Goal: Task Accomplishment & Management: Manage account settings

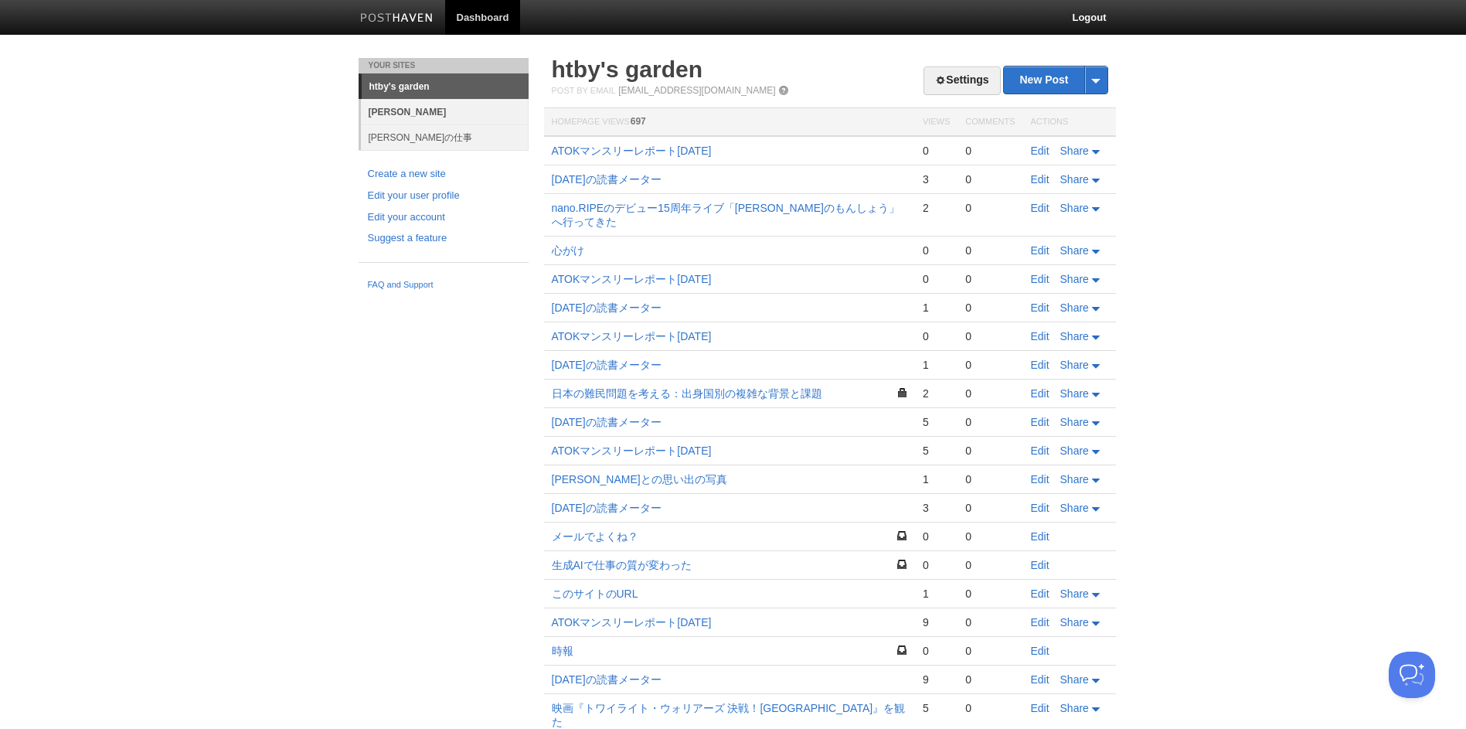
click at [396, 110] on link "[PERSON_NAME]" at bounding box center [445, 111] width 168 height 25
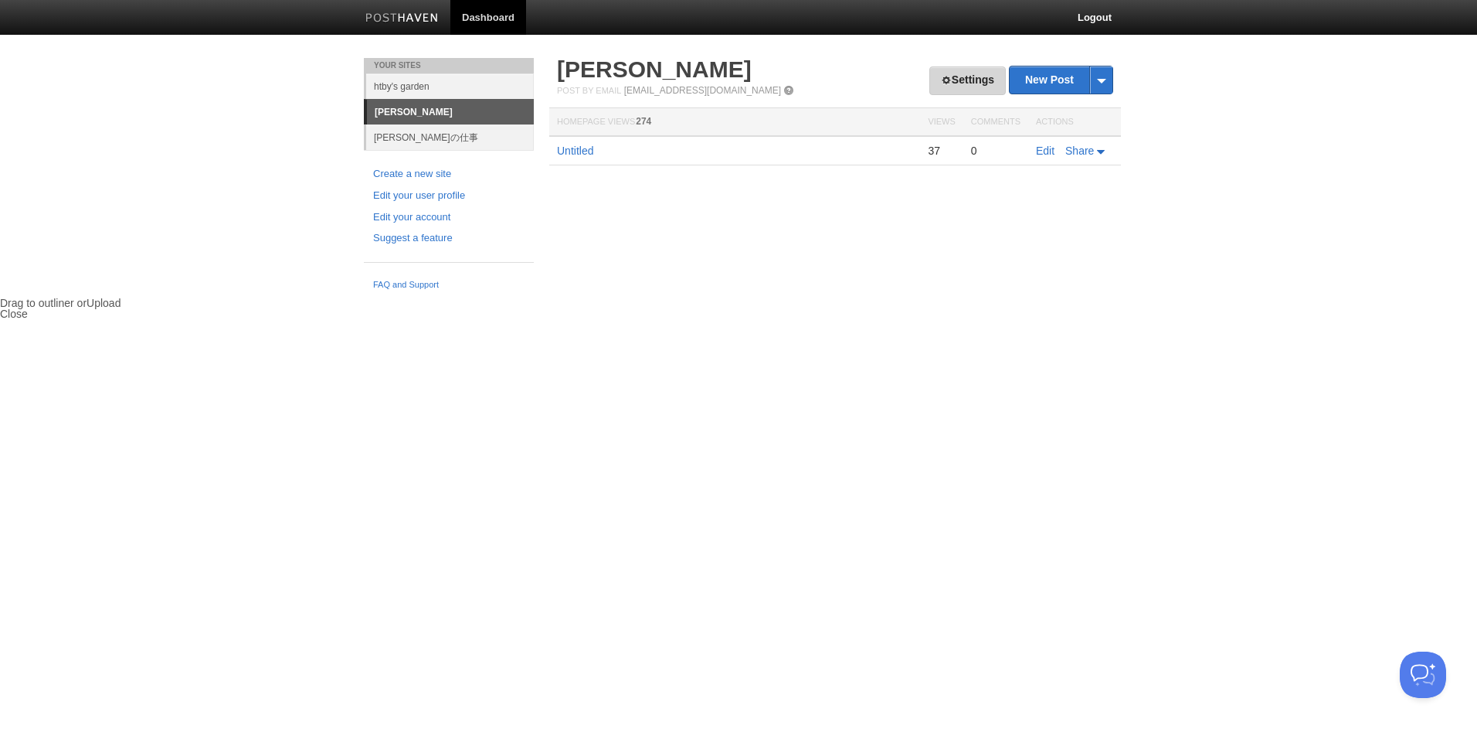
click at [933, 79] on link "Settings" at bounding box center [968, 80] width 76 height 29
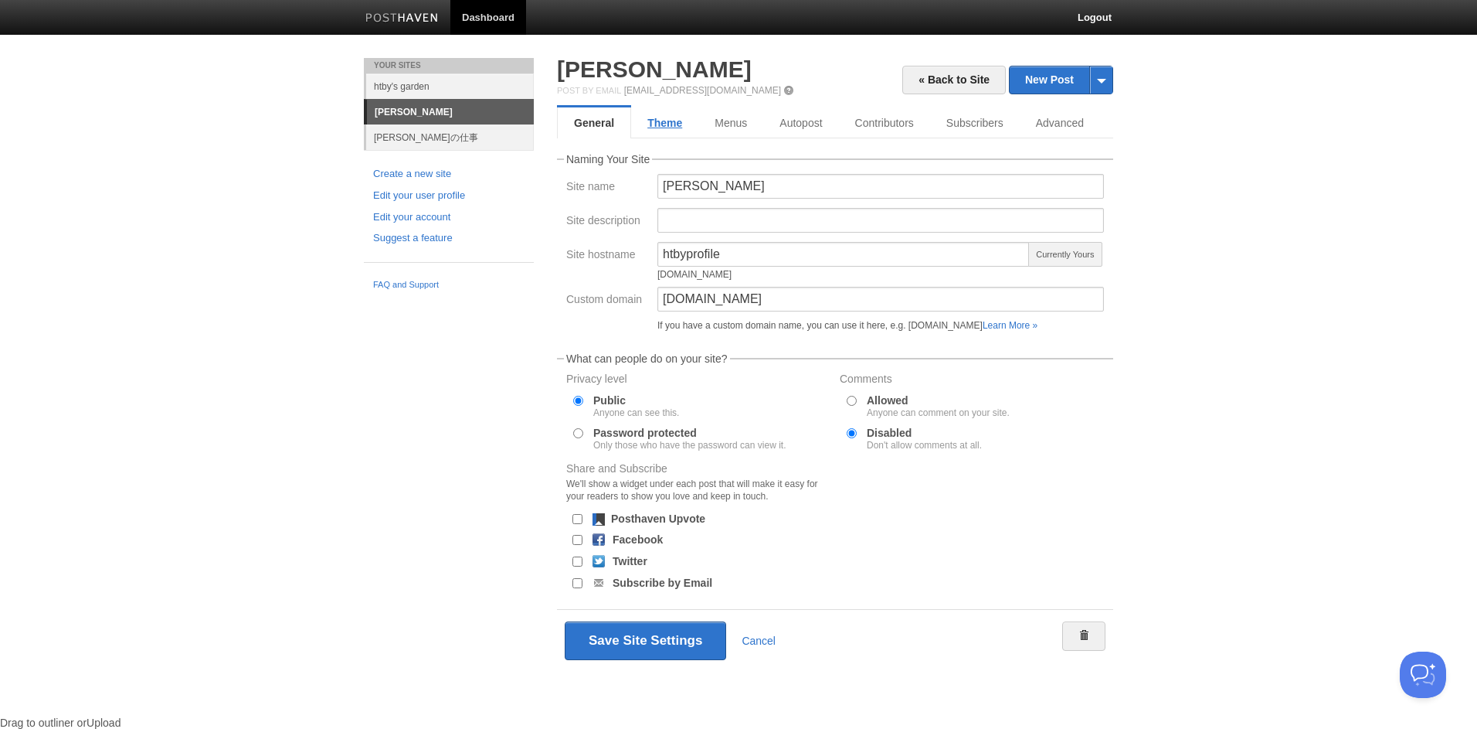
click at [675, 124] on link "Theme" at bounding box center [664, 122] width 67 height 31
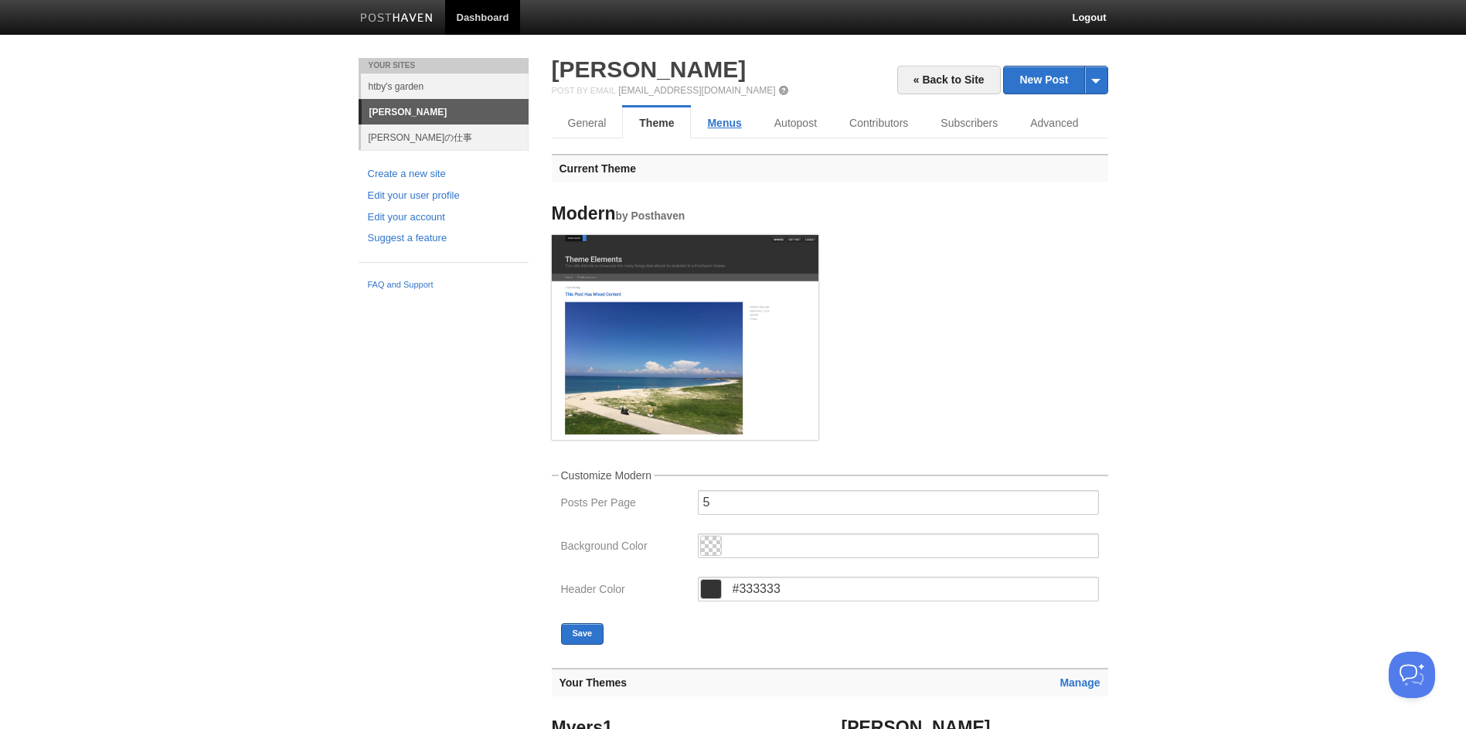
click at [732, 124] on link "Menus" at bounding box center [724, 122] width 66 height 31
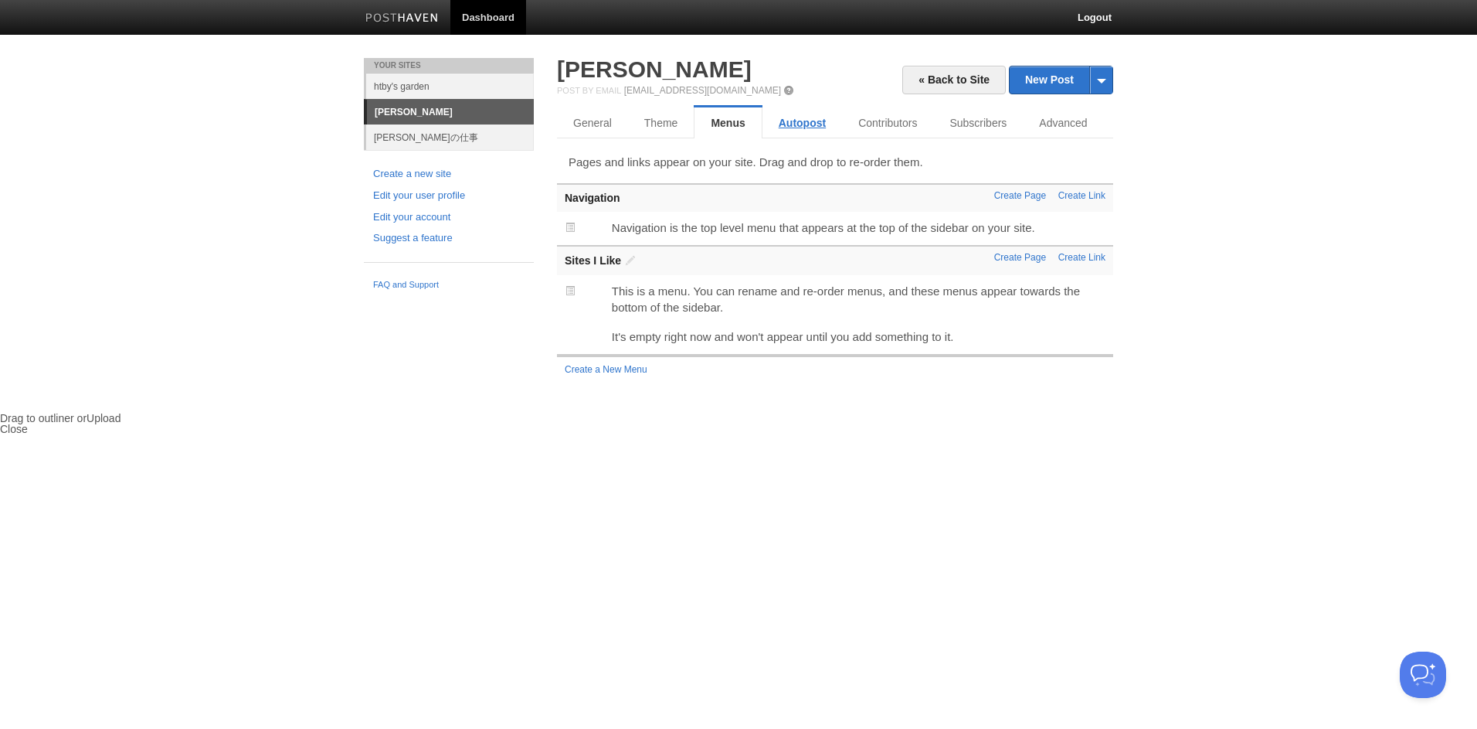
click at [806, 127] on link "Autopost" at bounding box center [803, 122] width 80 height 31
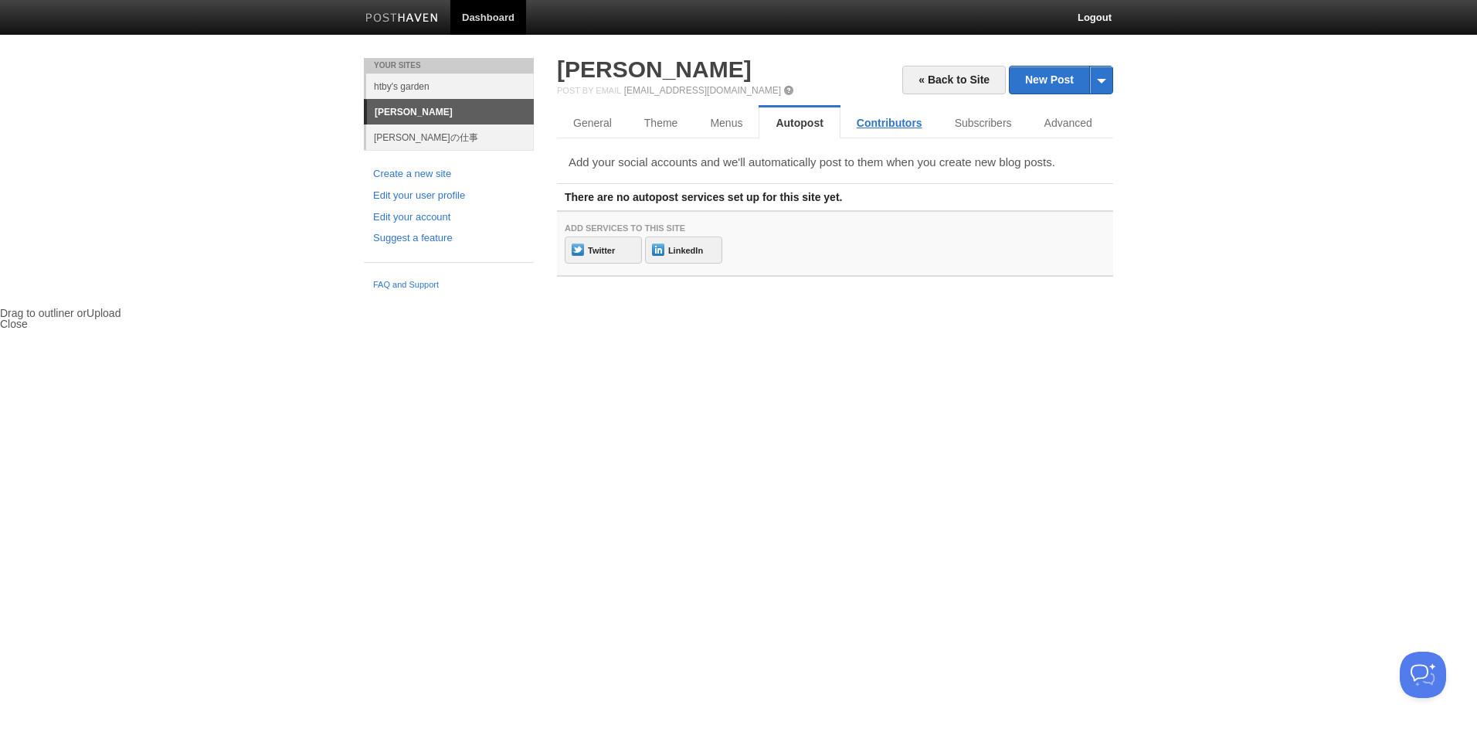
click at [885, 124] on link "Contributors" at bounding box center [890, 122] width 98 height 31
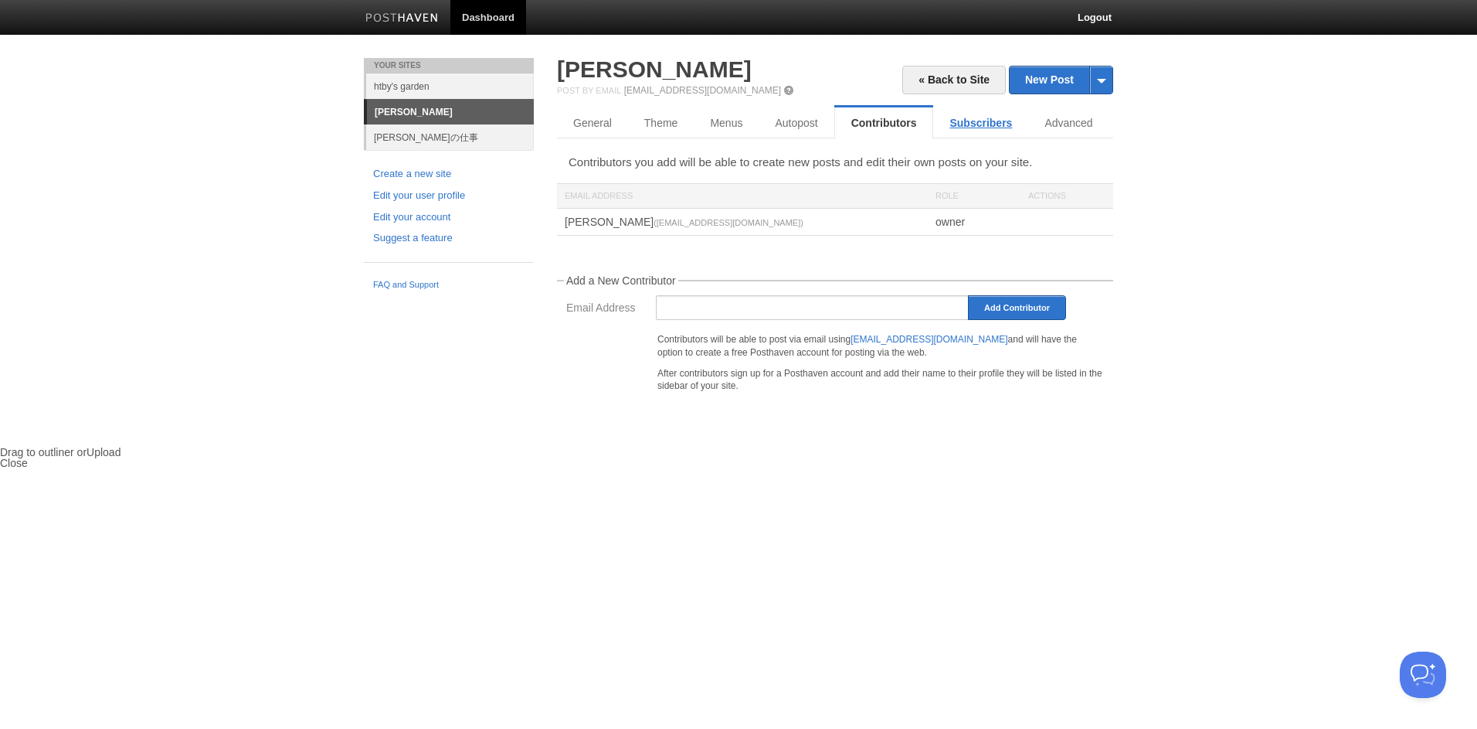
click at [983, 125] on link "Subscribers" at bounding box center [980, 122] width 95 height 31
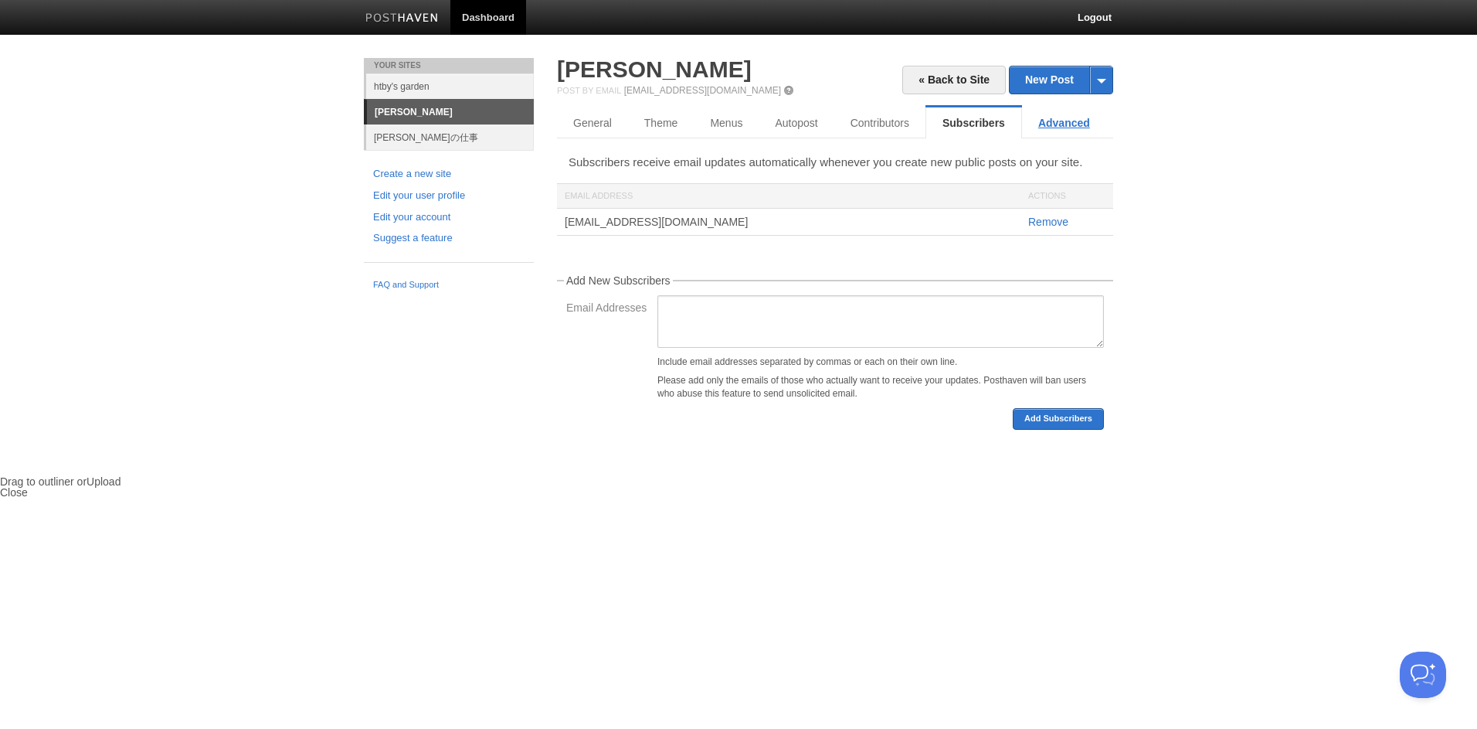
click at [1055, 123] on link "Advanced" at bounding box center [1064, 122] width 84 height 31
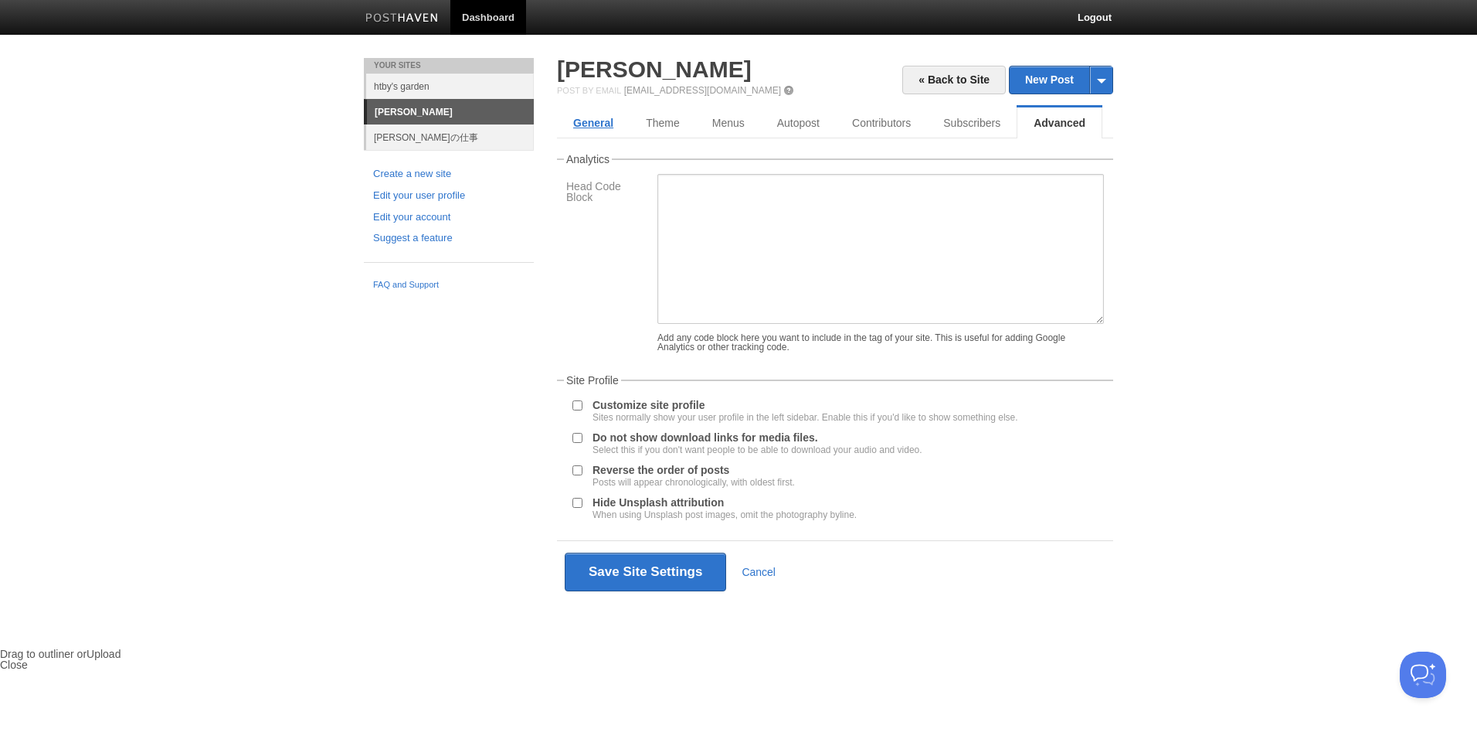
click at [586, 123] on link "General" at bounding box center [593, 122] width 73 height 31
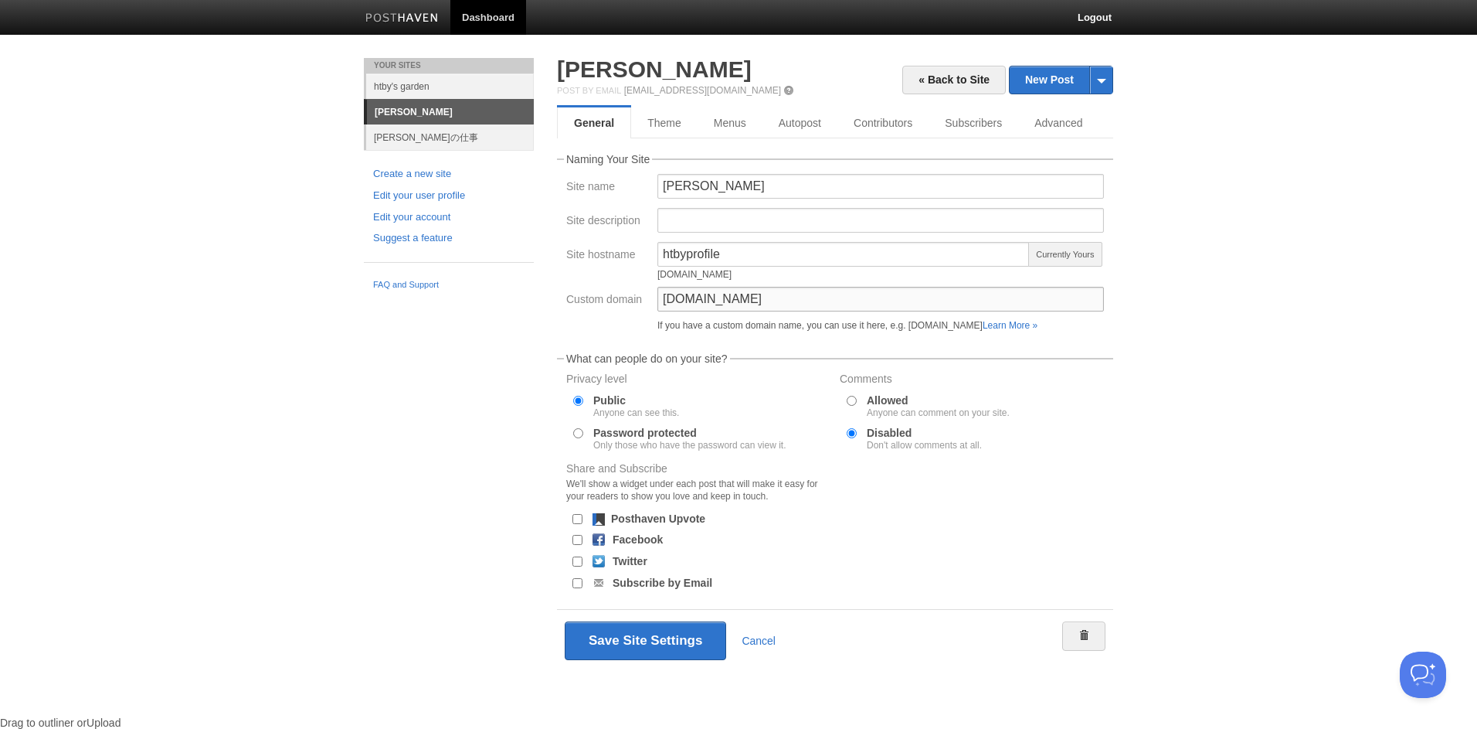
click at [755, 306] on input "[DOMAIN_NAME]" at bounding box center [881, 299] width 447 height 25
